Goal: Information Seeking & Learning: Learn about a topic

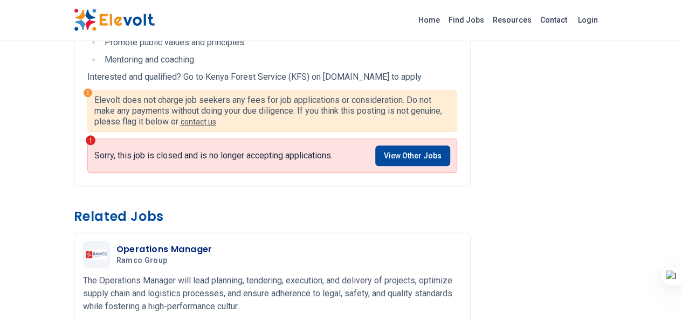
scroll to position [386, 0]
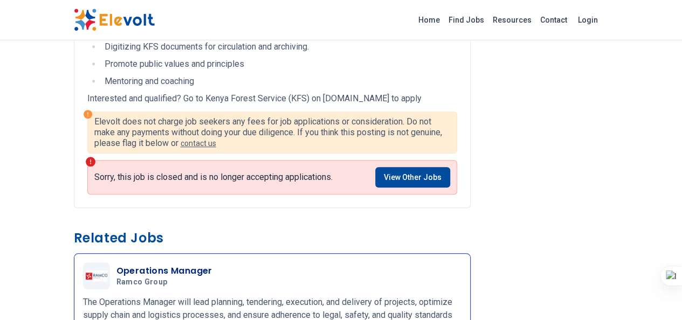
click at [116, 278] on span "Ramco Group" at bounding box center [141, 283] width 51 height 10
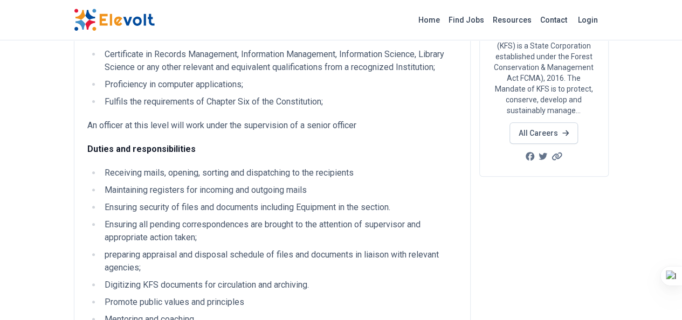
scroll to position [170, 0]
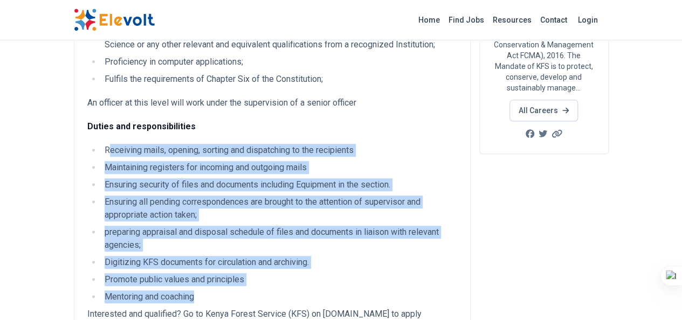
drag, startPoint x: 42, startPoint y: 135, endPoint x: 138, endPoint y: 248, distance: 147.6
click at [143, 256] on ul "Receiving mails, opening, sorting and dispatching to the recipients Maintaining…" at bounding box center [272, 224] width 370 height 160
drag, startPoint x: 114, startPoint y: 176, endPoint x: 49, endPoint y: 150, distance: 69.5
click at [101, 161] on li "Maintaining registers for incoming and outgoing mails" at bounding box center [279, 167] width 356 height 13
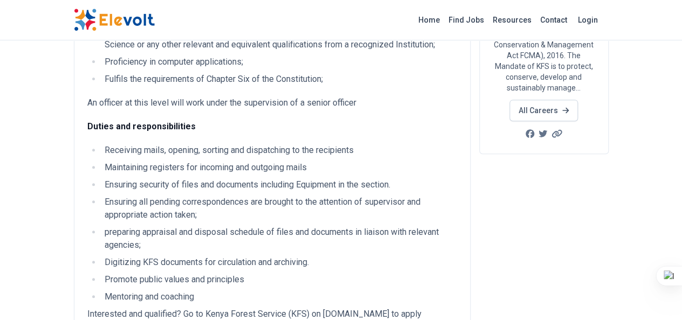
click at [101, 144] on li "Receiving mails, opening, sorting and dispatching to the recipients" at bounding box center [279, 150] width 356 height 13
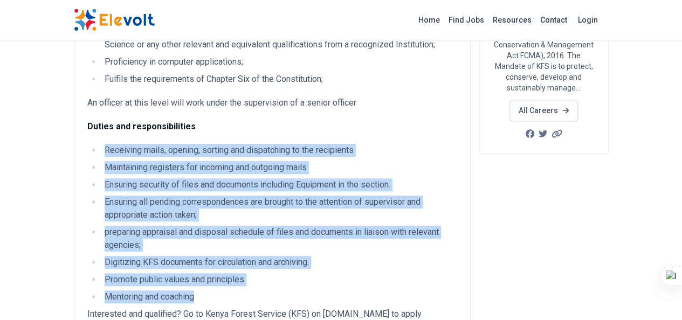
drag, startPoint x: 38, startPoint y: 135, endPoint x: 135, endPoint y: 253, distance: 152.5
click at [135, 255] on ul "Receiving mails, opening, sorting and dispatching to the recipients Maintaining…" at bounding box center [272, 224] width 370 height 160
copy ul "Receiving mails, opening, sorting and dispatching to the recipients Maintaining…"
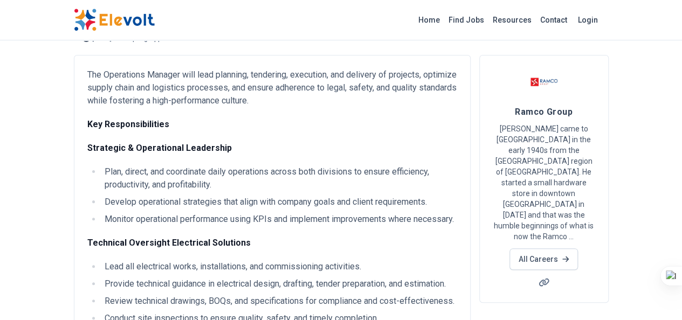
scroll to position [108, 0]
